Goal: Task Accomplishment & Management: Manage account settings

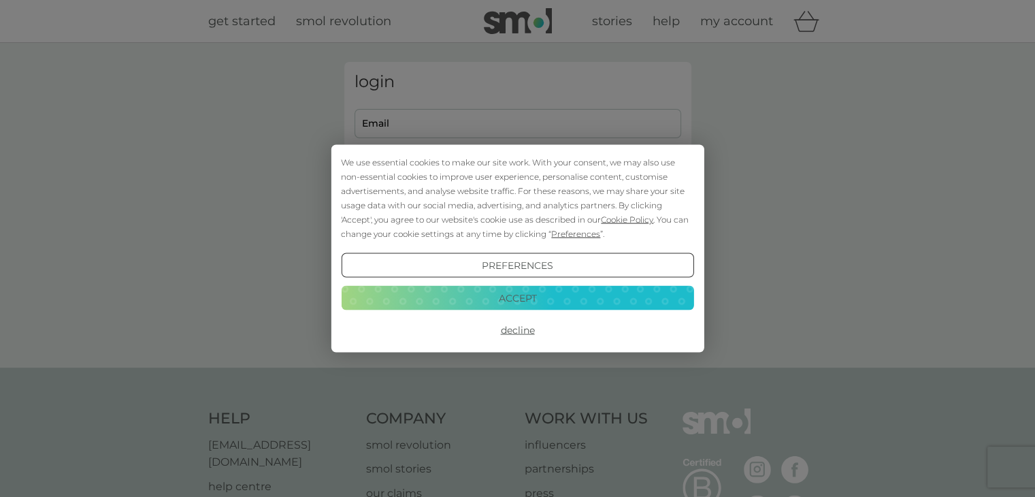
type input "[EMAIL_ADDRESS][DOMAIN_NAME]"
click at [513, 300] on button "Accept" at bounding box center [517, 297] width 353 height 25
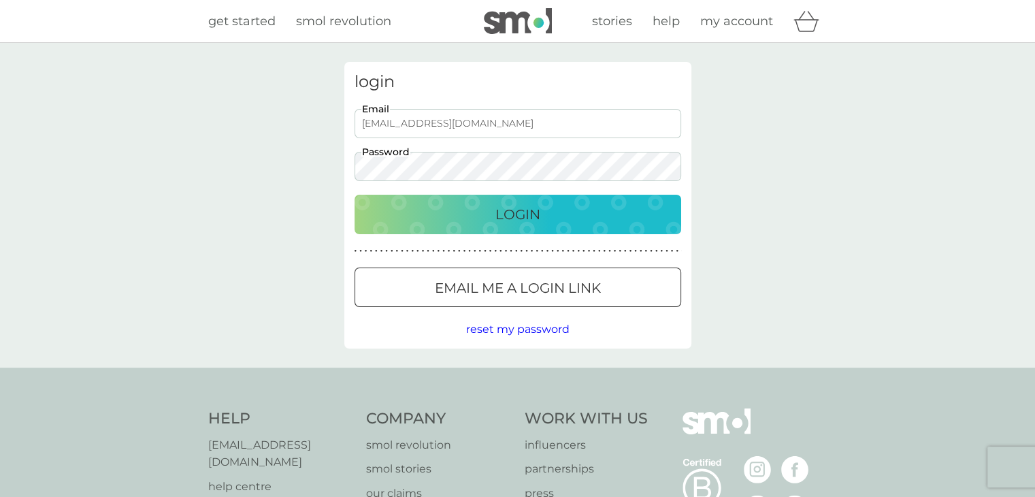
click at [515, 216] on p "Login" at bounding box center [517, 214] width 45 height 22
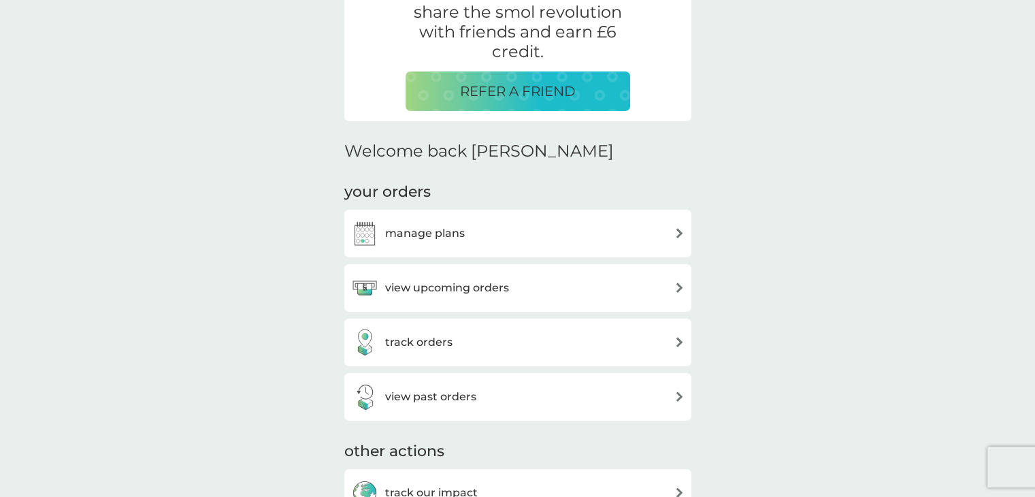
scroll to position [340, 0]
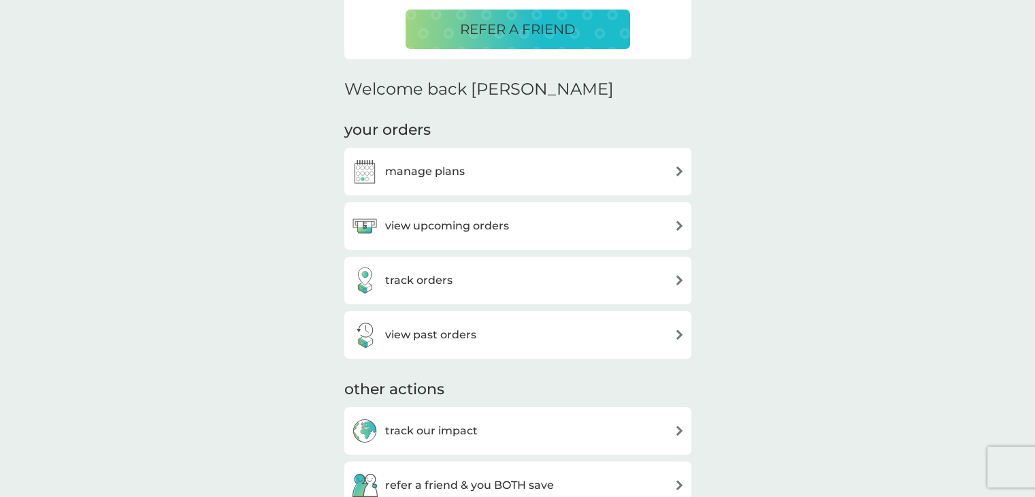
click at [448, 172] on h3 "manage plans" at bounding box center [425, 172] width 80 height 18
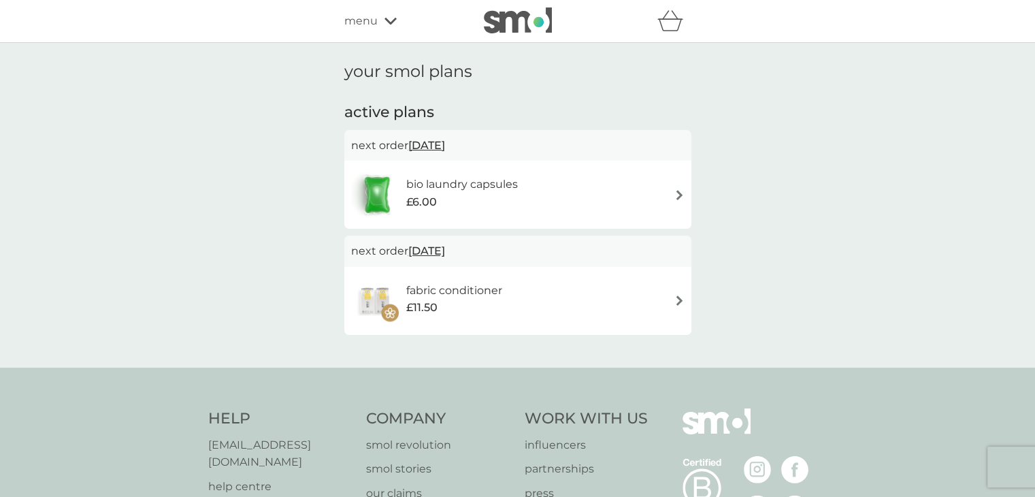
click at [629, 197] on div "bio laundry capsules £6.00" at bounding box center [517, 195] width 333 height 48
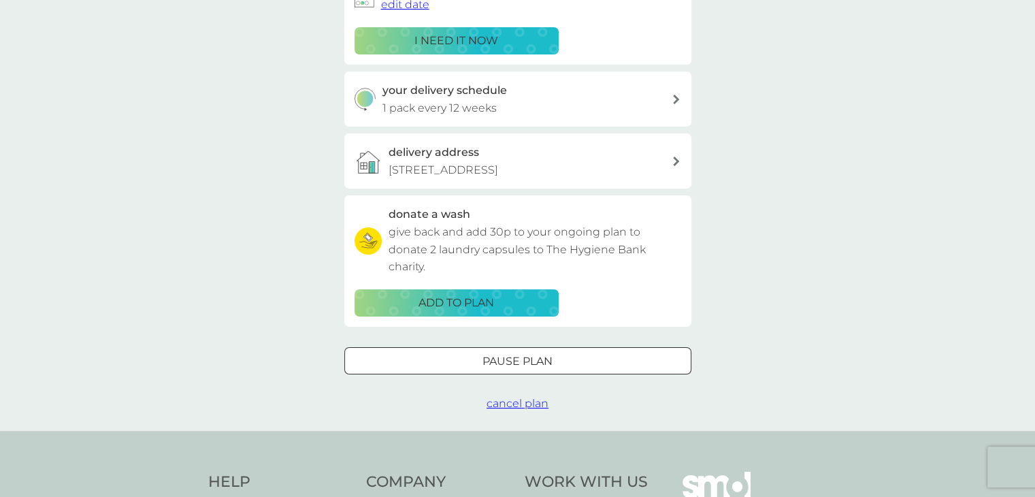
scroll to position [272, 0]
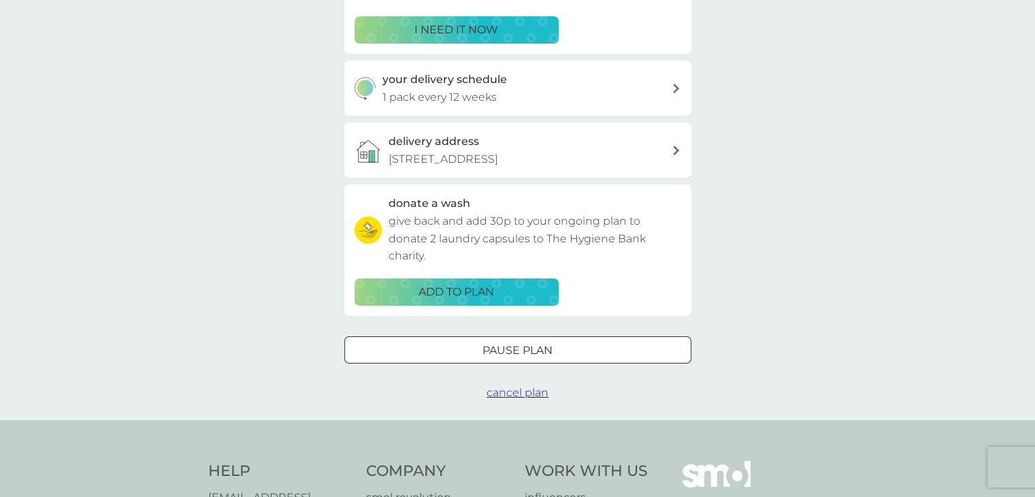
click at [503, 395] on span "cancel plan" at bounding box center [518, 392] width 62 height 13
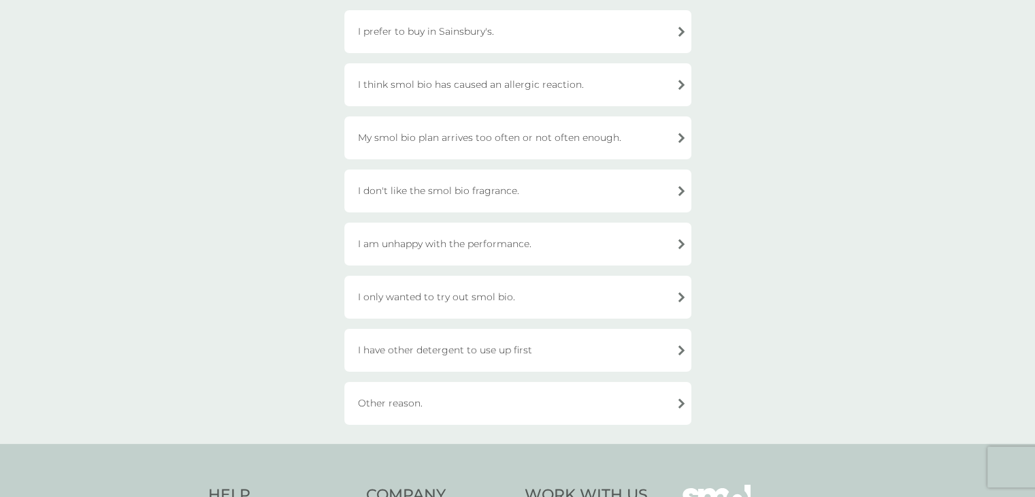
scroll to position [340, 0]
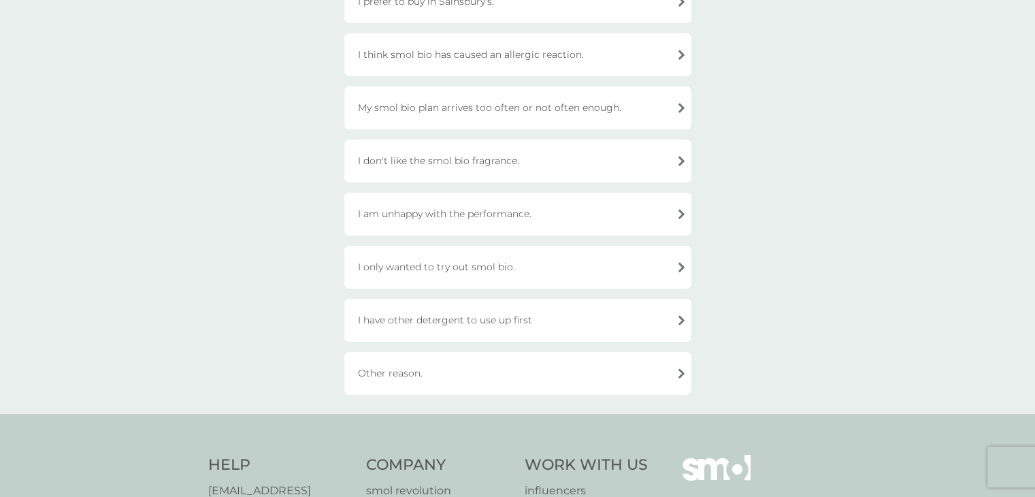
click at [412, 216] on div "I am unhappy with the performance." at bounding box center [517, 214] width 347 height 43
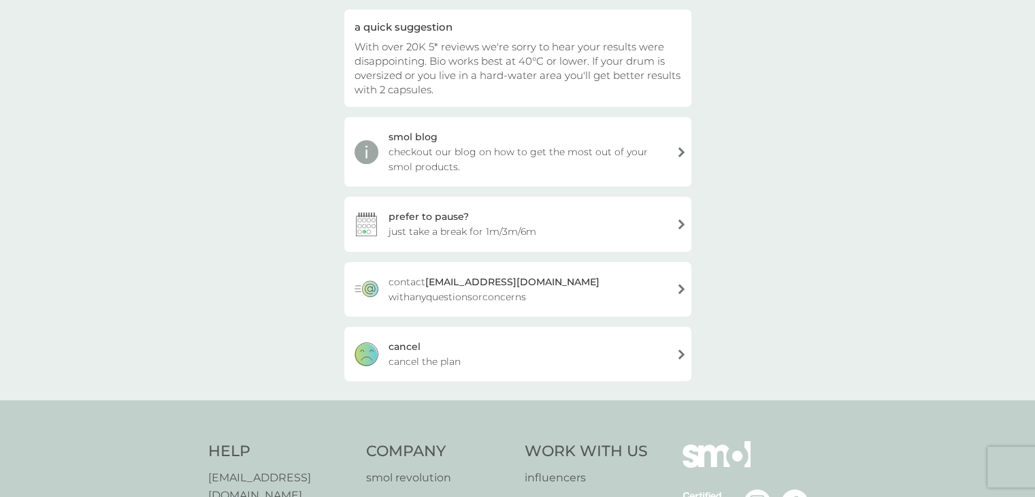
scroll to position [204, 0]
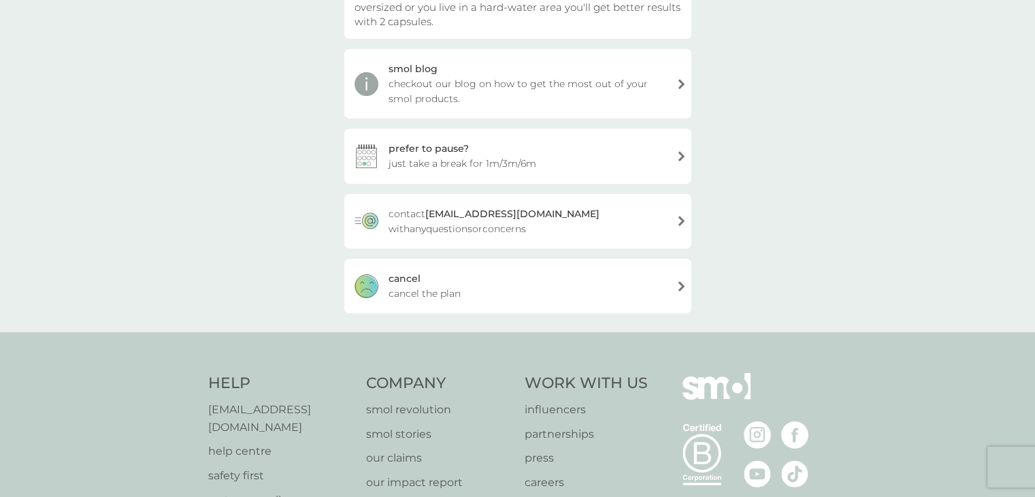
click at [548, 291] on div "[PERSON_NAME] the plan" at bounding box center [517, 286] width 347 height 54
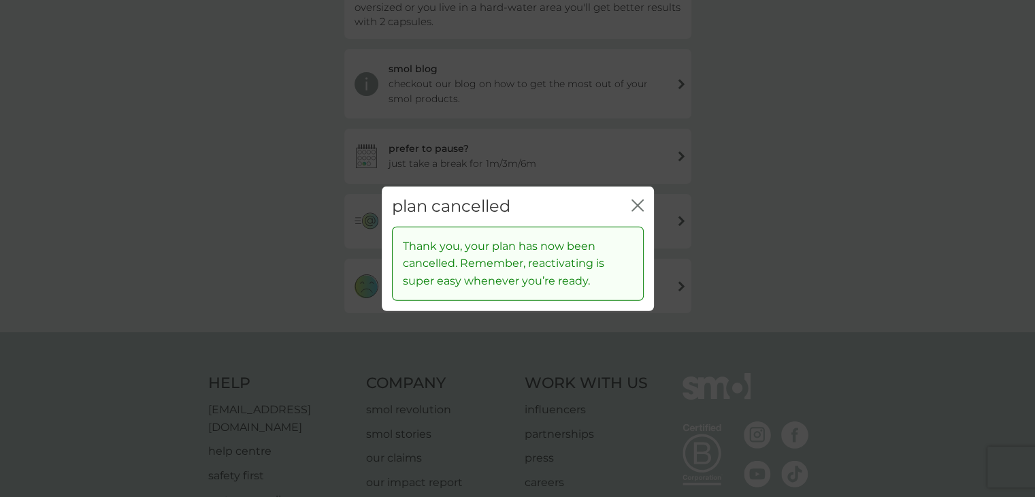
click at [637, 208] on icon "close" at bounding box center [638, 205] width 12 height 12
